Goal: Information Seeking & Learning: Learn about a topic

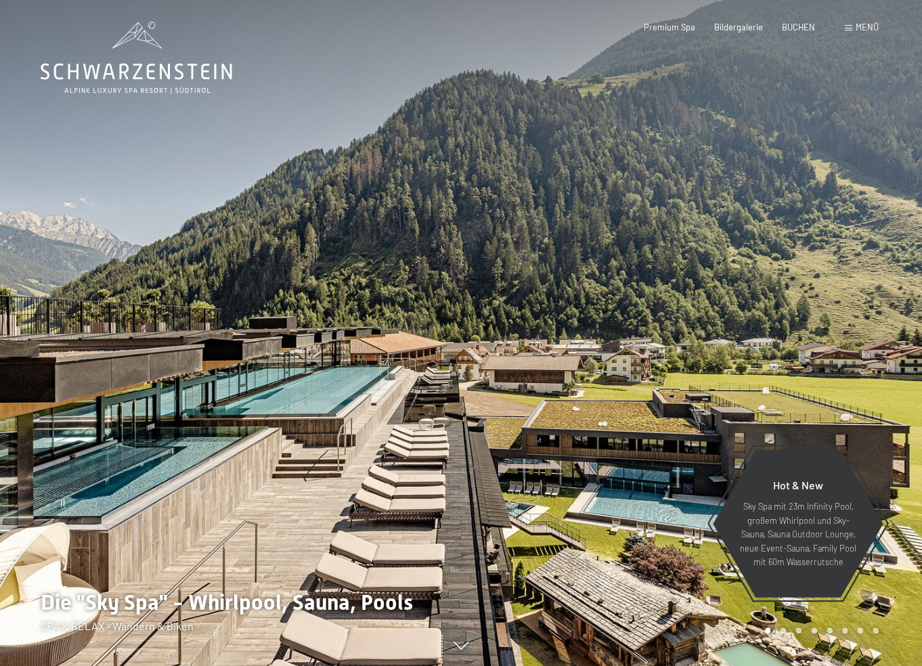
click at [867, 23] on span "Menü" at bounding box center [867, 27] width 23 height 11
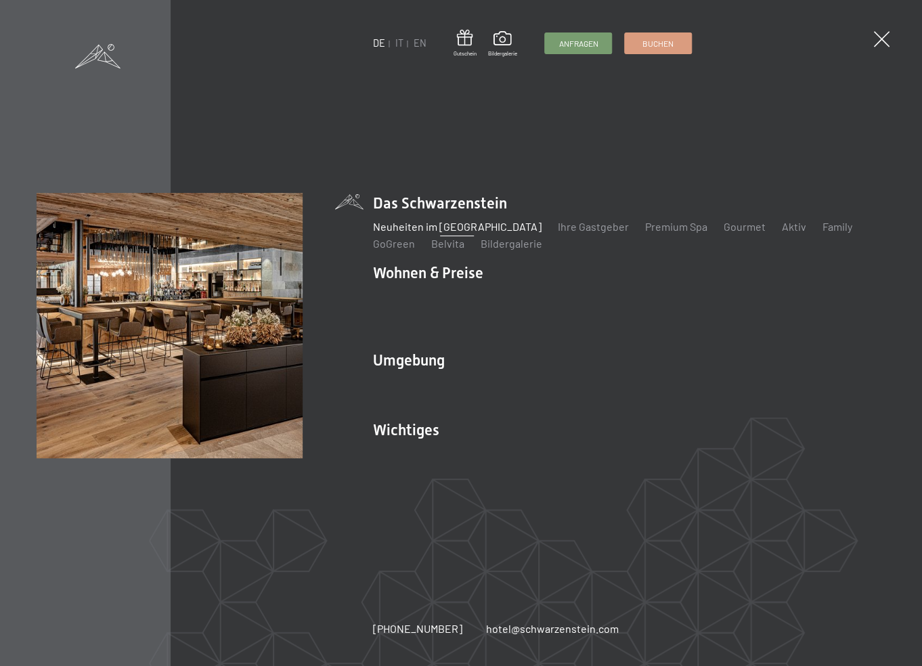
click at [400, 233] on link "Neuheiten im [GEOGRAPHIC_DATA]" at bounding box center [457, 226] width 169 height 13
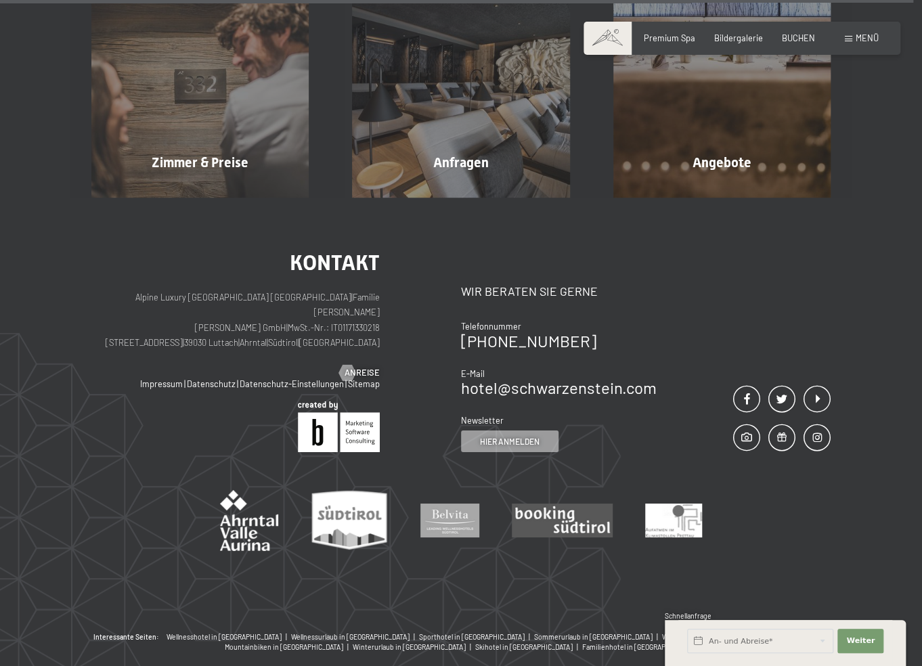
scroll to position [4003, 0]
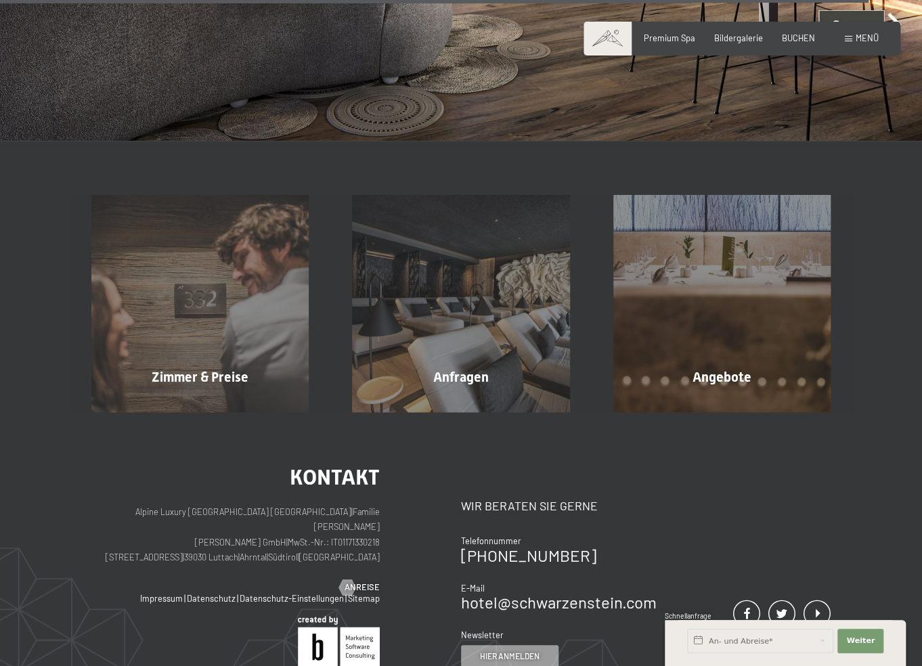
click at [843, 35] on div "Buchen Anfragen Premium Spa Bildergalerie BUCHEN Menü DE IT EN Gutschein Bilder…" at bounding box center [741, 38] width 273 height 12
click at [854, 43] on div "Menü" at bounding box center [862, 38] width 34 height 12
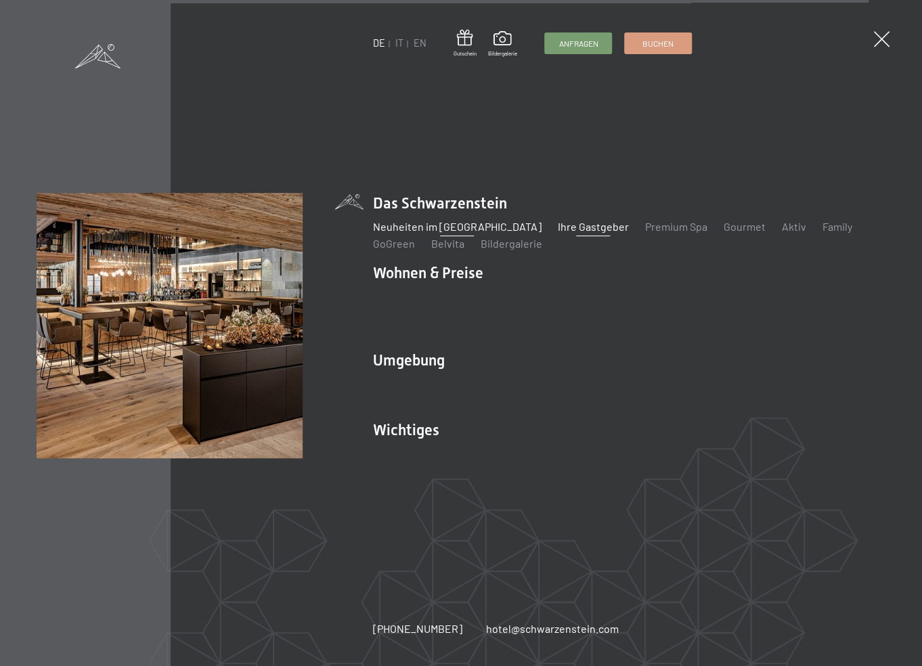
click at [562, 233] on link "Ihre Gastgeber" at bounding box center [593, 226] width 71 height 13
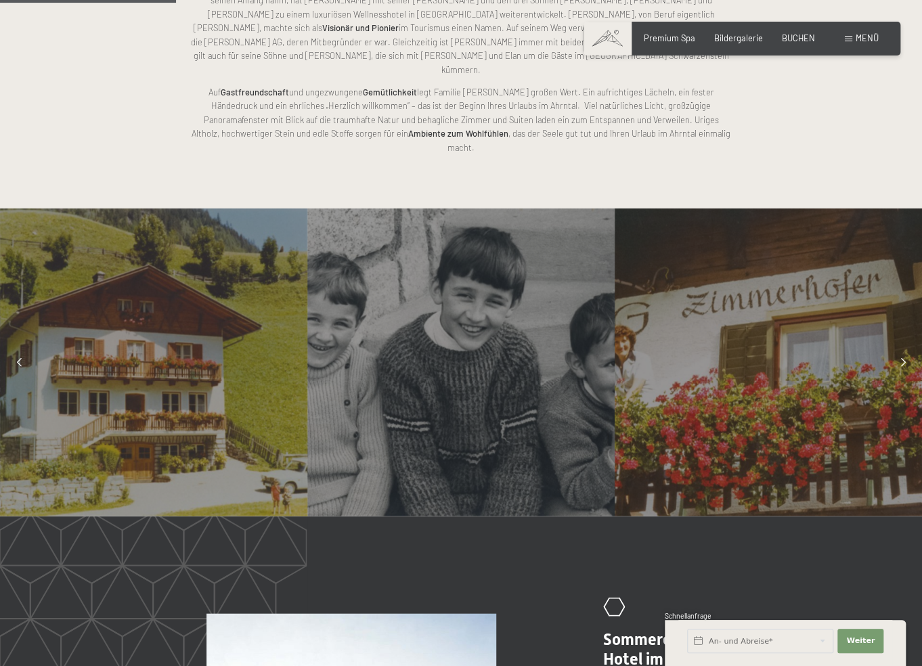
scroll to position [929, 0]
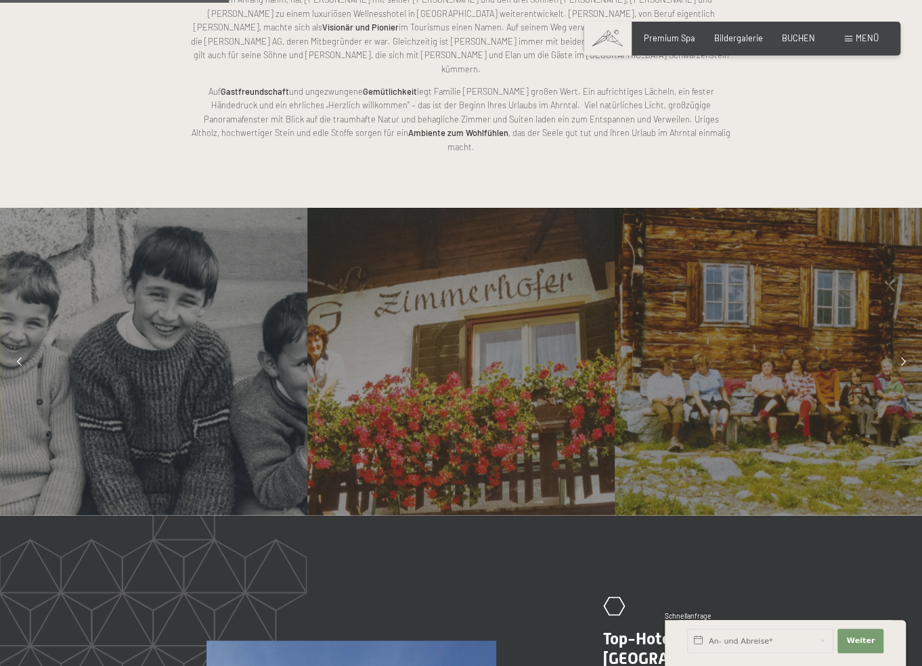
click at [854, 37] on div "Menü" at bounding box center [862, 38] width 34 height 12
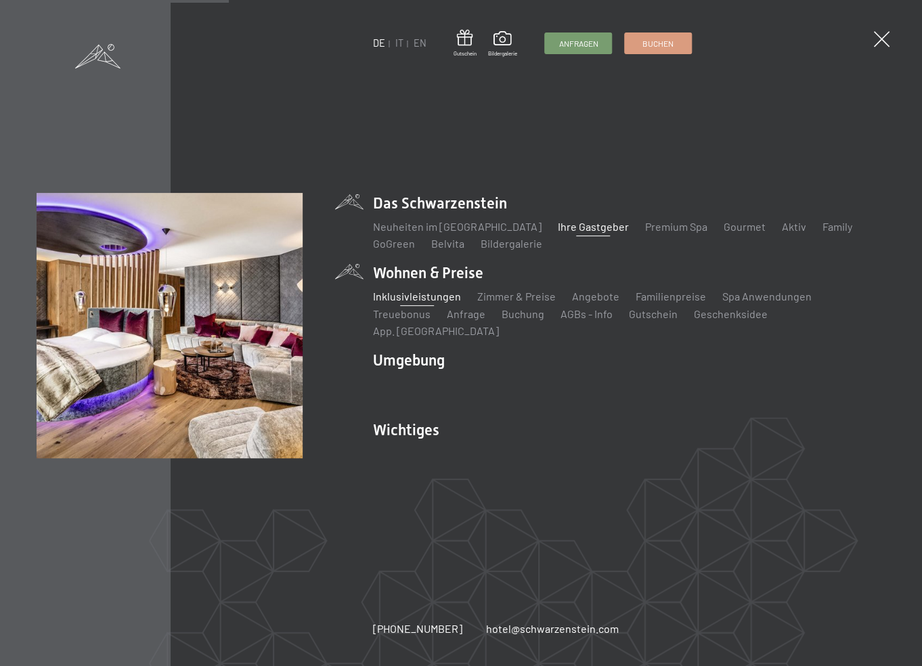
click at [401, 303] on link "Inklusivleistungen" at bounding box center [417, 296] width 88 height 13
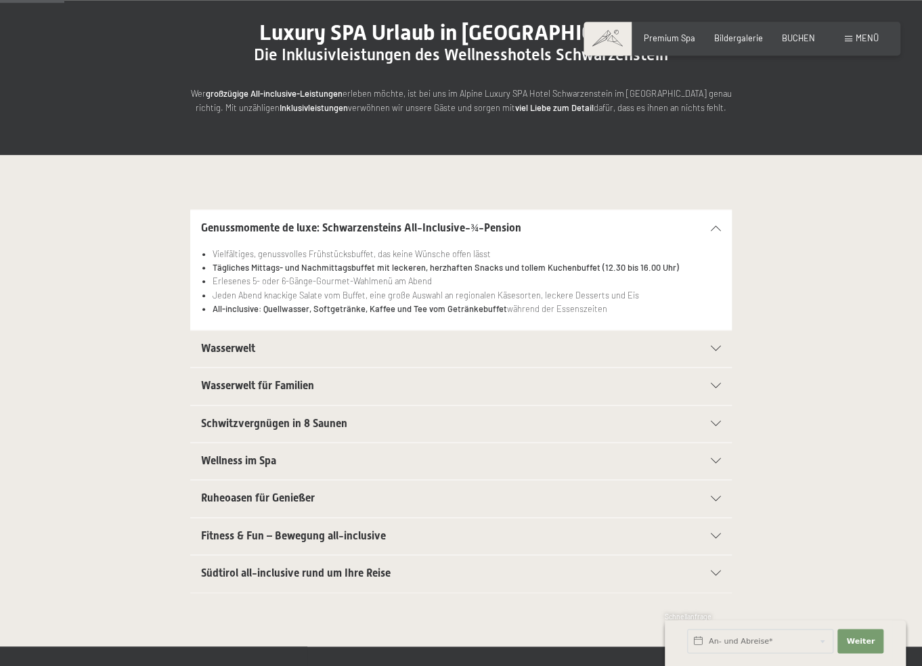
scroll to position [214, 0]
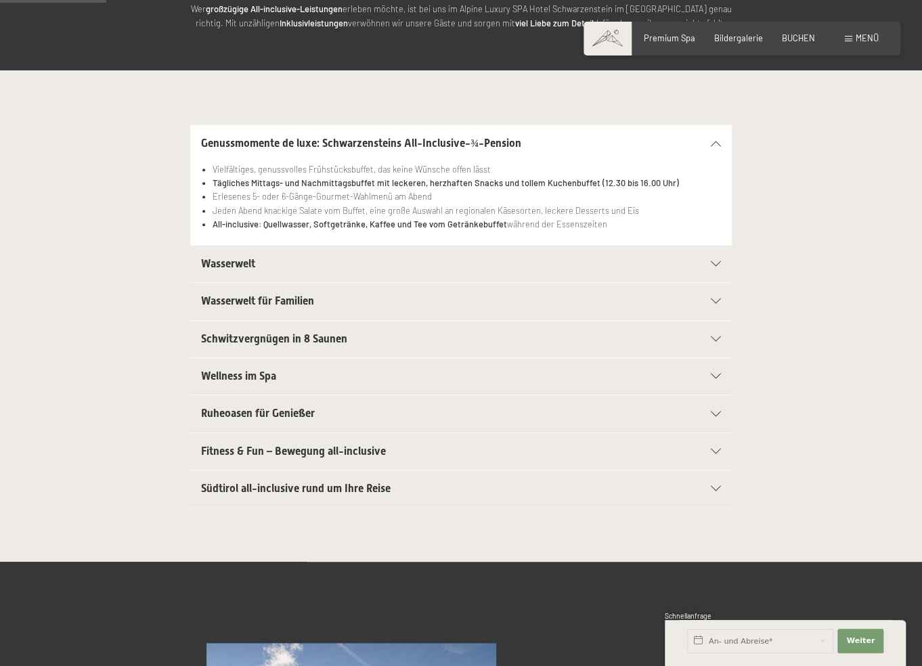
click at [263, 393] on div "Wellness im Spa" at bounding box center [461, 376] width 520 height 37
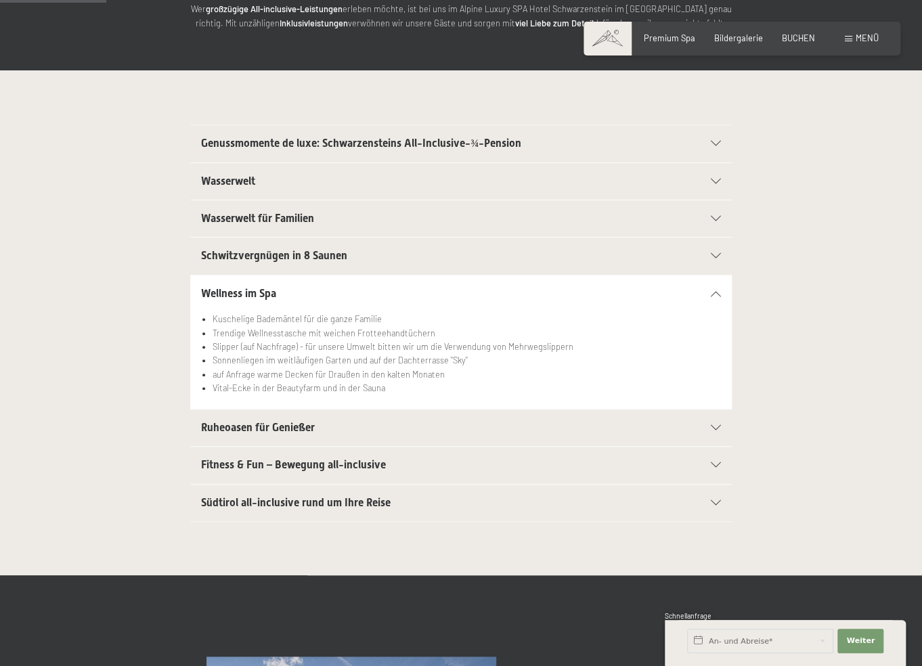
click at [260, 424] on span "Ruheoasen für Genießer" at bounding box center [258, 427] width 114 height 13
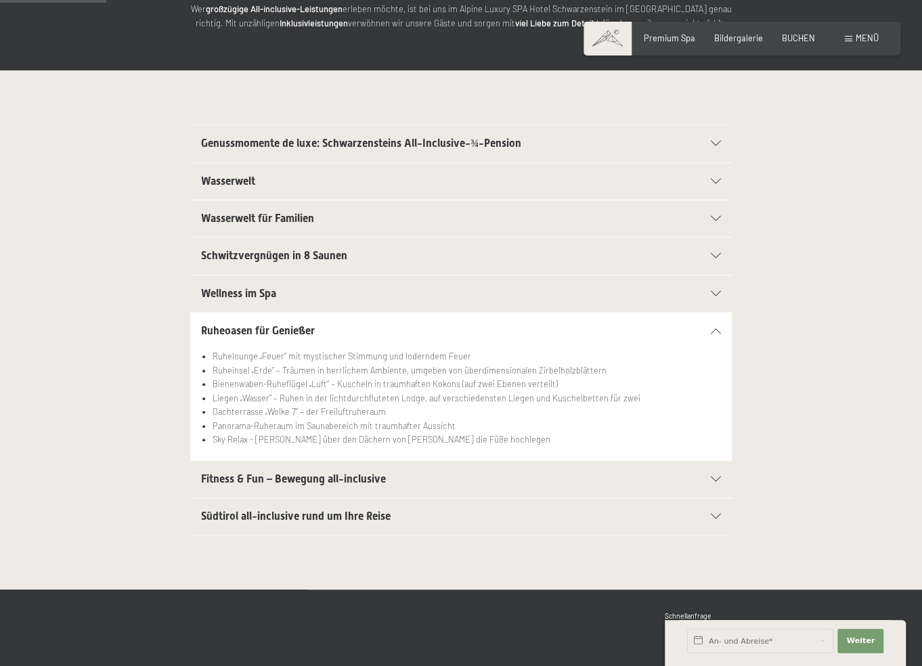
click at [292, 493] on div "Fitness & Fun – Bewegung all-inclusive" at bounding box center [461, 479] width 520 height 37
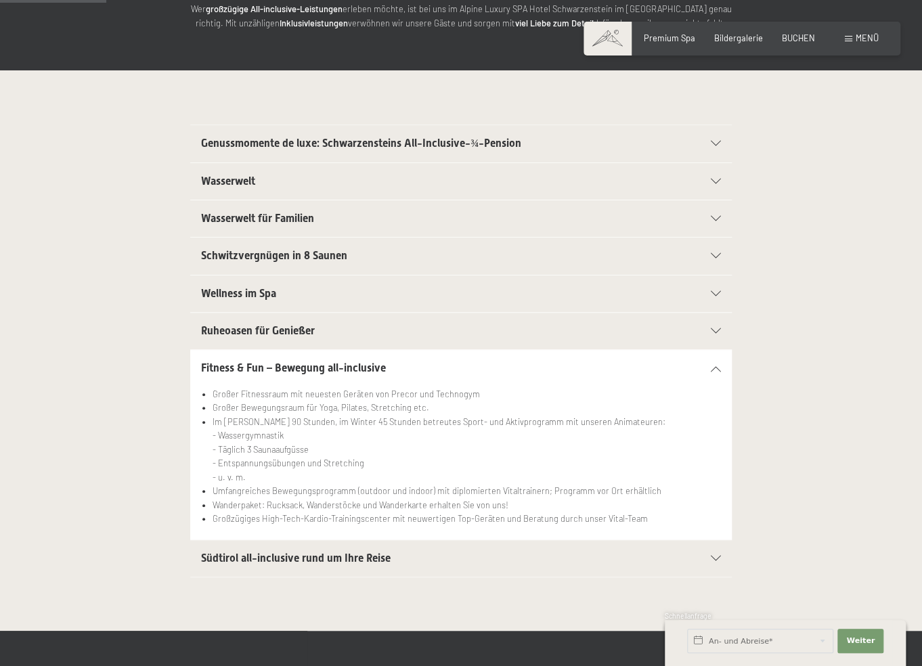
click at [257, 550] on div "Südtirol all-inclusive rund um Ihre Reise" at bounding box center [461, 558] width 520 height 37
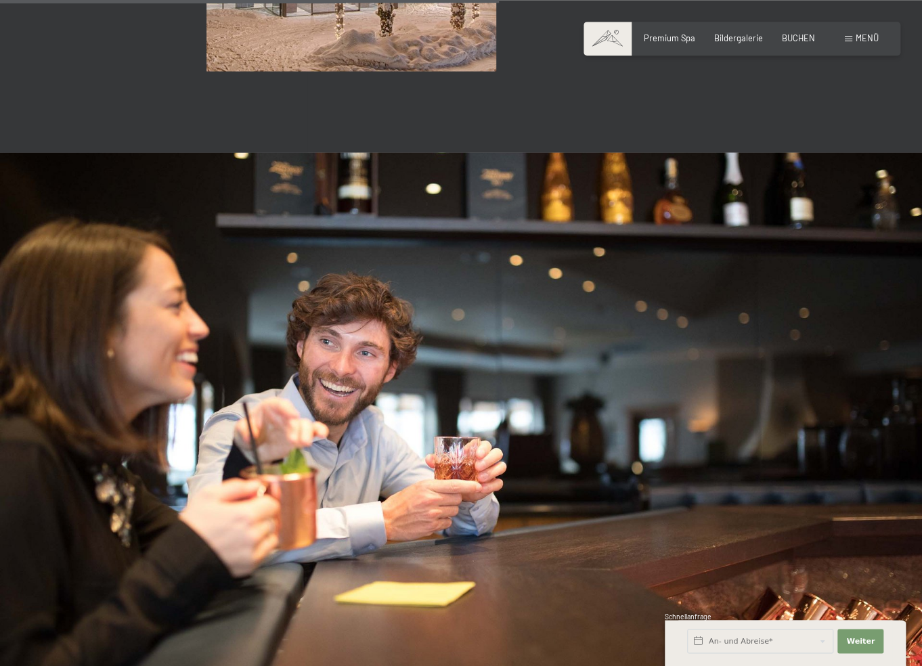
scroll to position [1143, 0]
